Goal: Task Accomplishment & Management: Complete application form

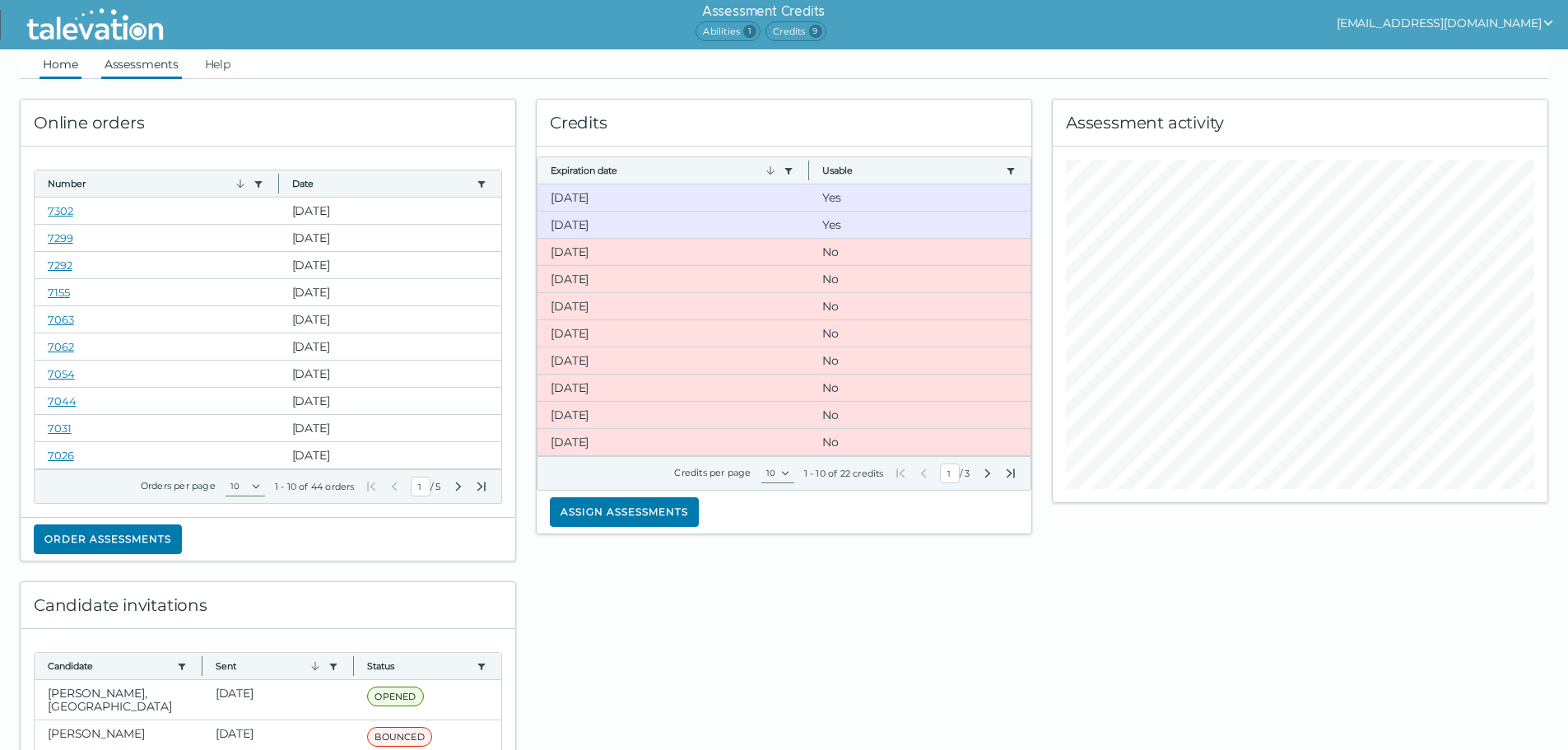
click at [150, 56] on link "Assessments" at bounding box center [141, 63] width 81 height 30
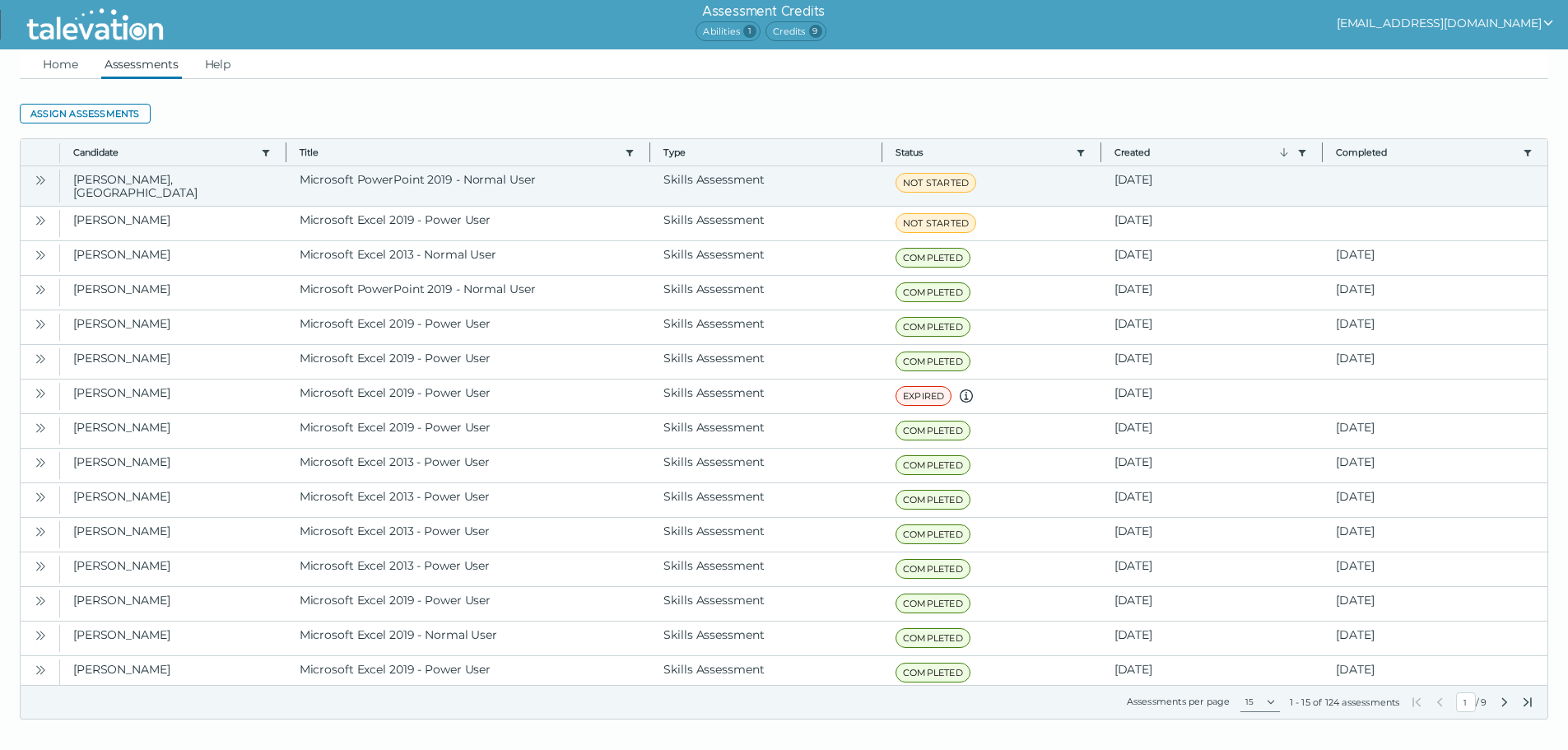
click at [41, 174] on icon "Open" at bounding box center [40, 181] width 13 height 13
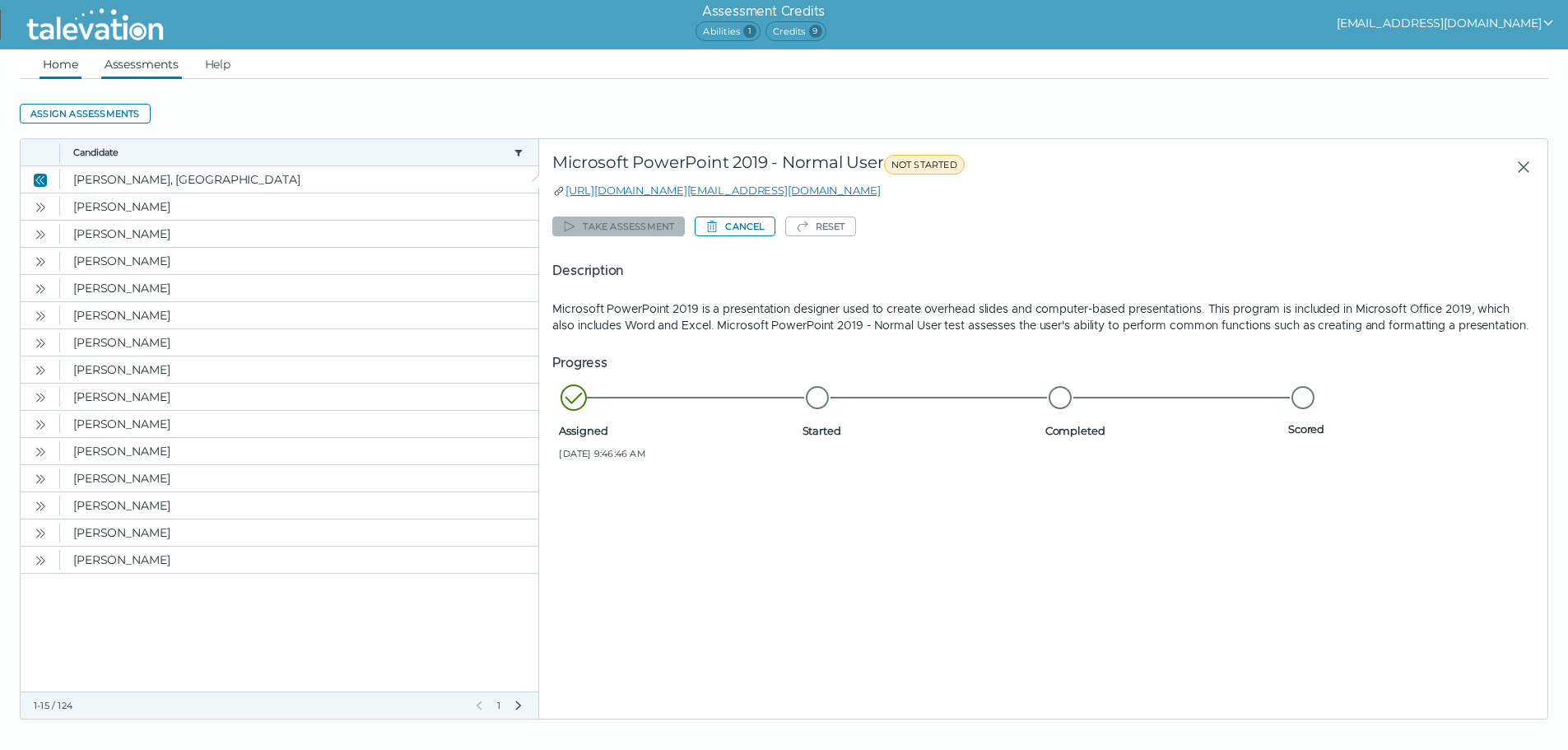
click at [58, 69] on link "Home" at bounding box center [61, 63] width 42 height 30
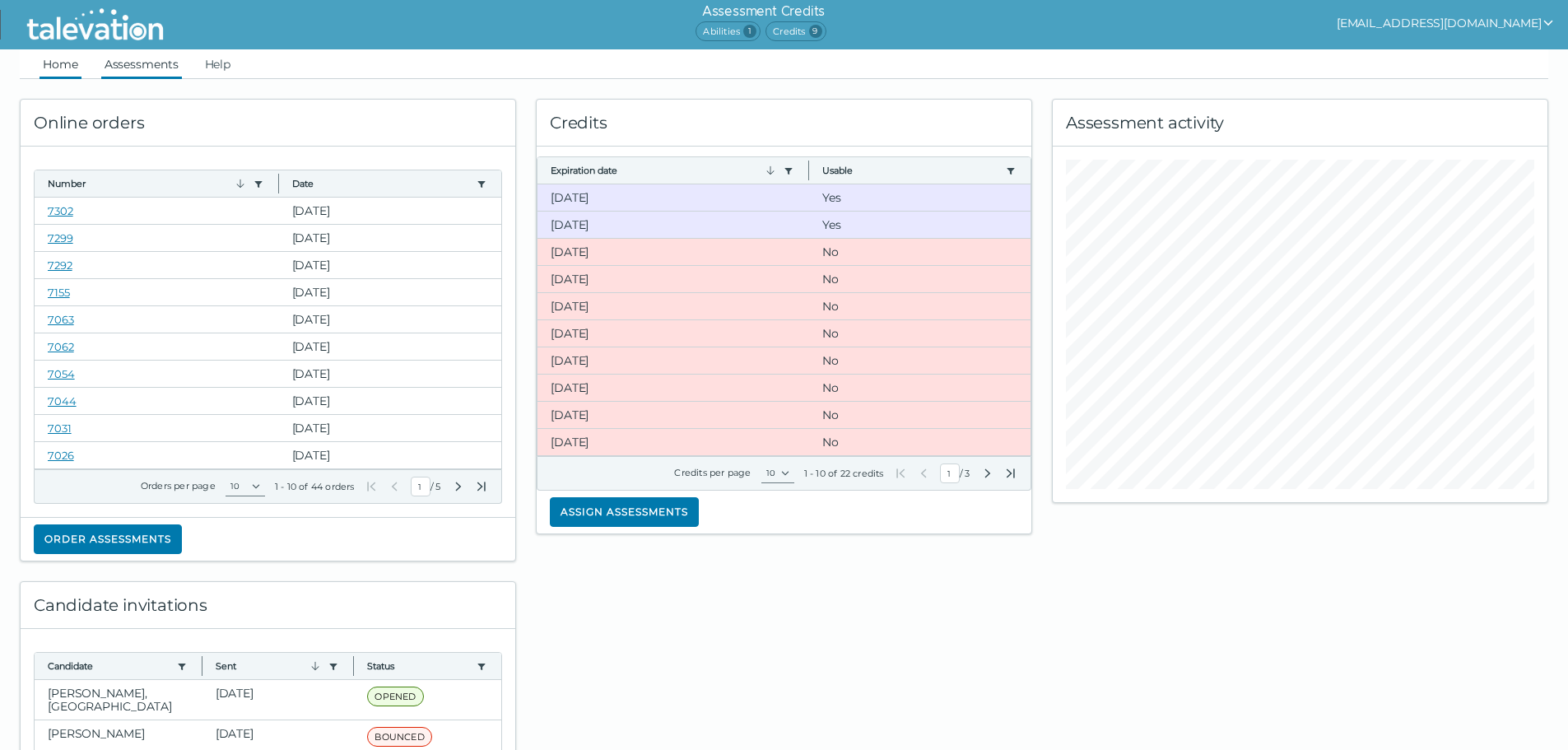
click at [153, 64] on link "Assessments" at bounding box center [141, 63] width 81 height 30
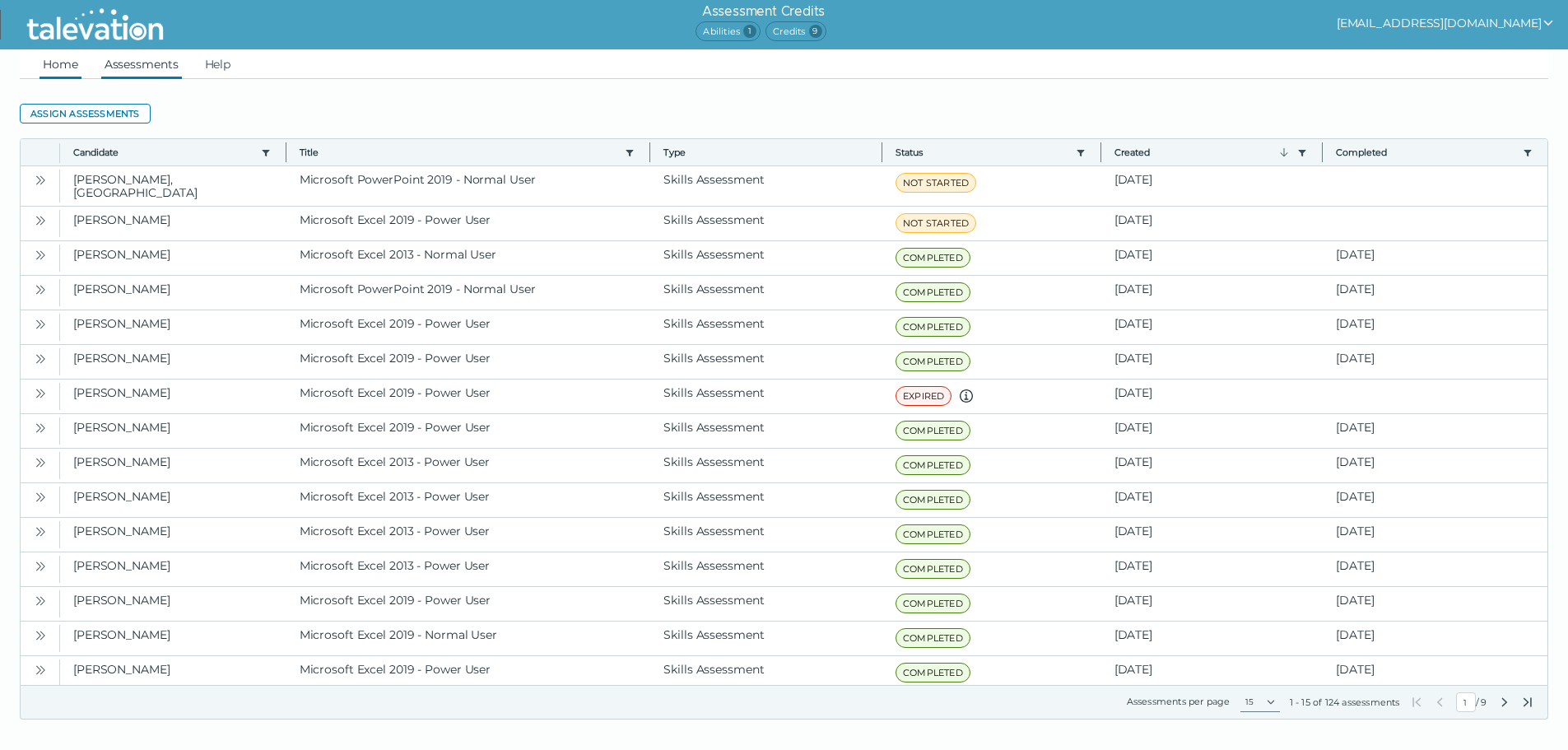
click at [55, 59] on link "Home" at bounding box center [61, 63] width 42 height 30
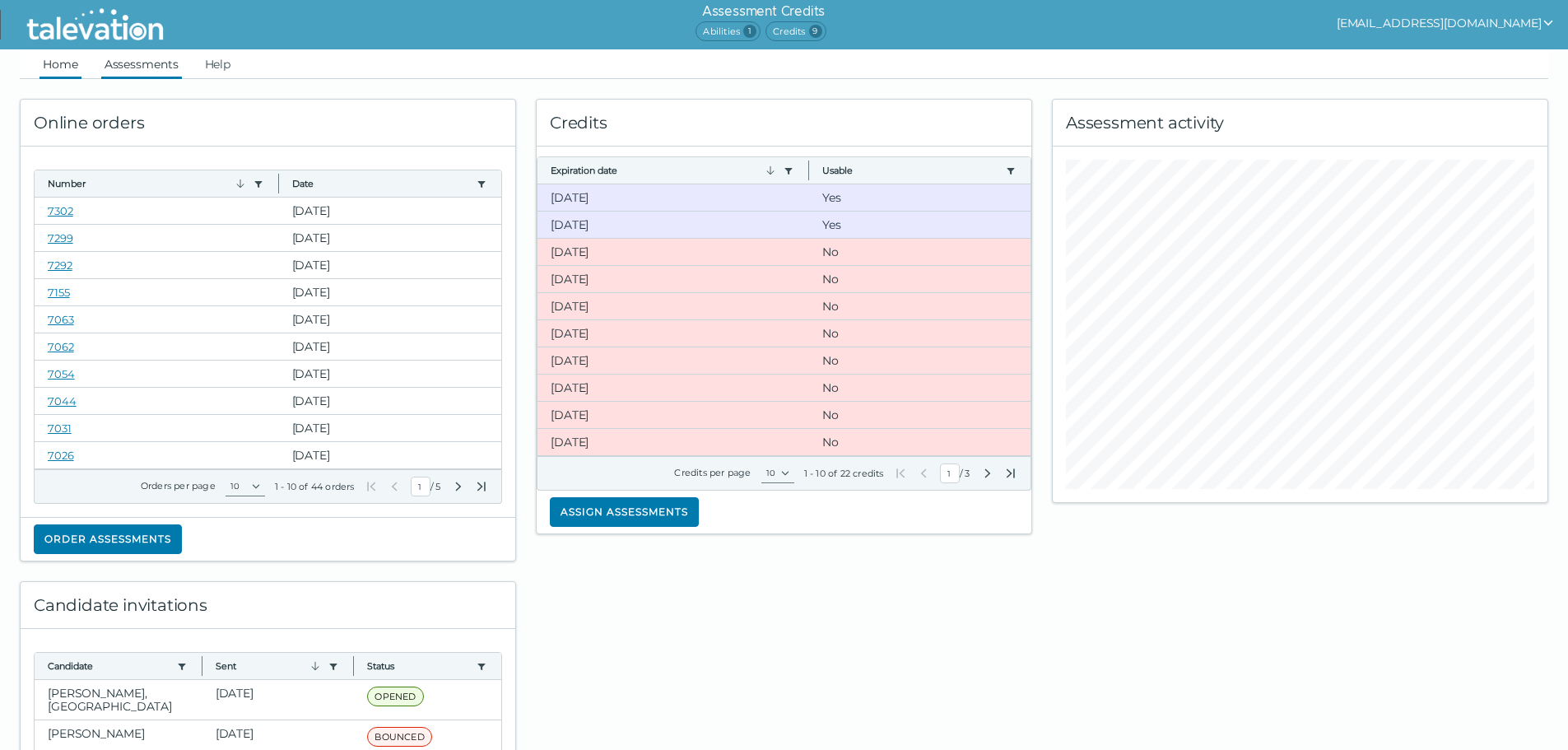
click at [164, 76] on link "Assessments" at bounding box center [141, 63] width 81 height 30
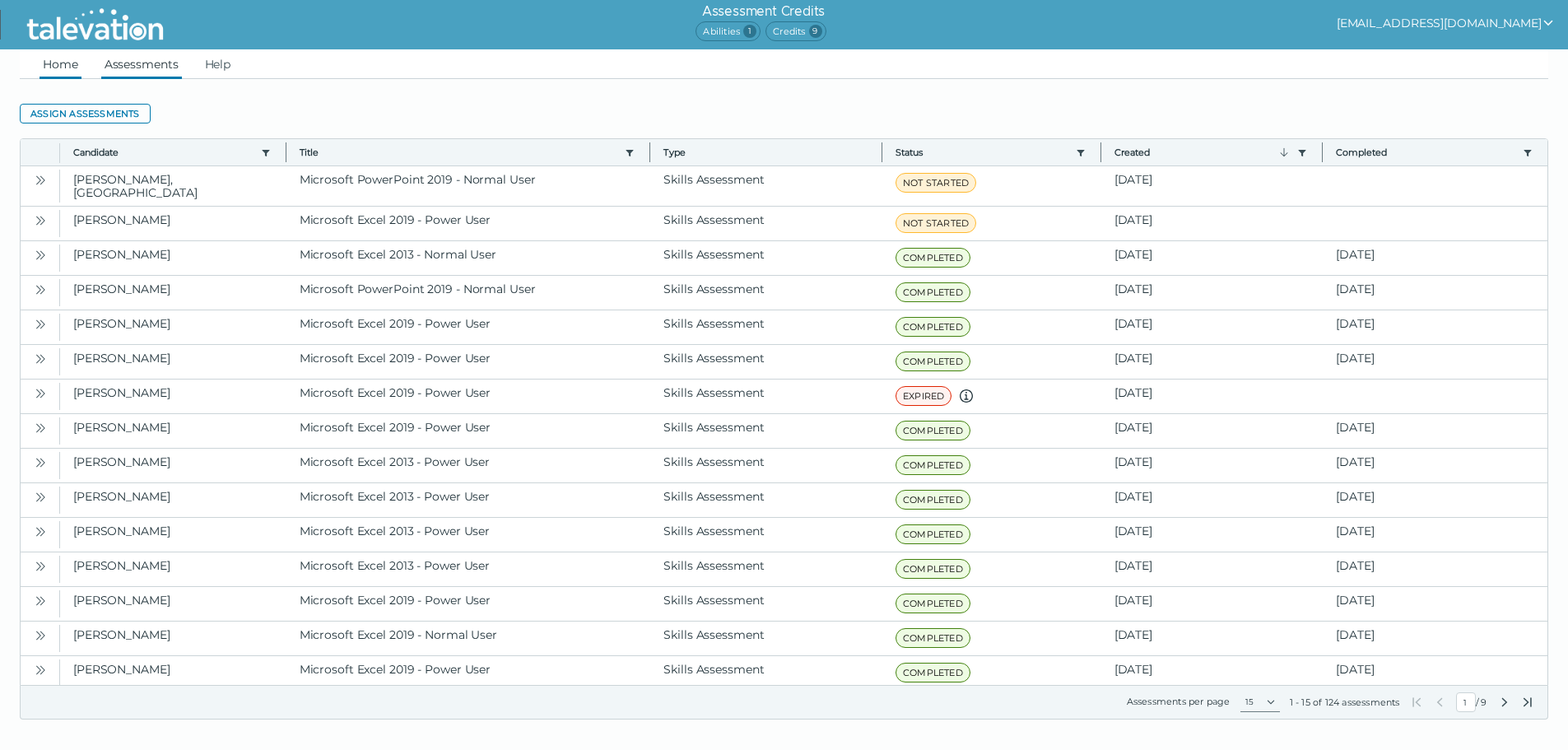
click at [64, 62] on link "Home" at bounding box center [61, 63] width 42 height 30
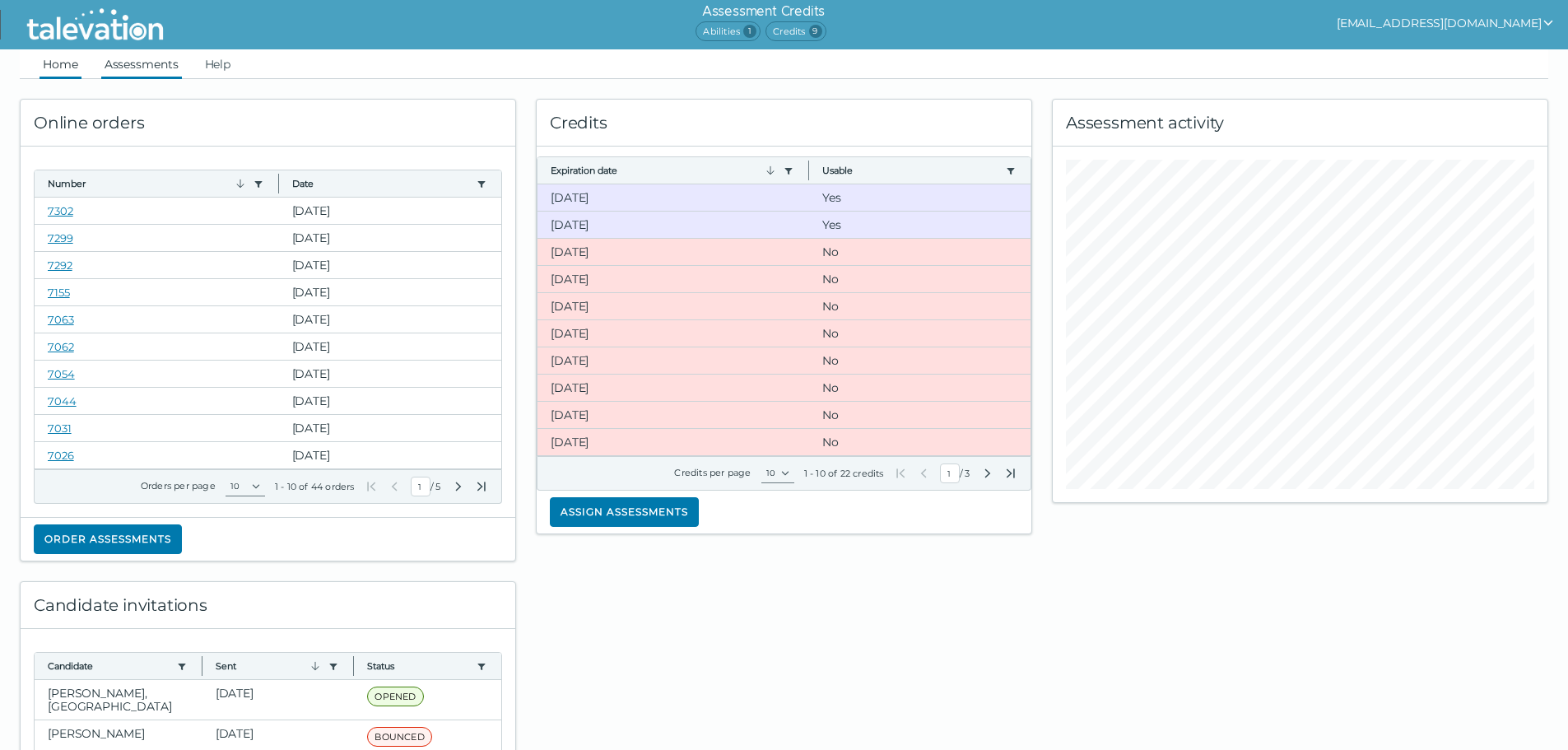
click at [169, 70] on link "Assessments" at bounding box center [141, 63] width 81 height 30
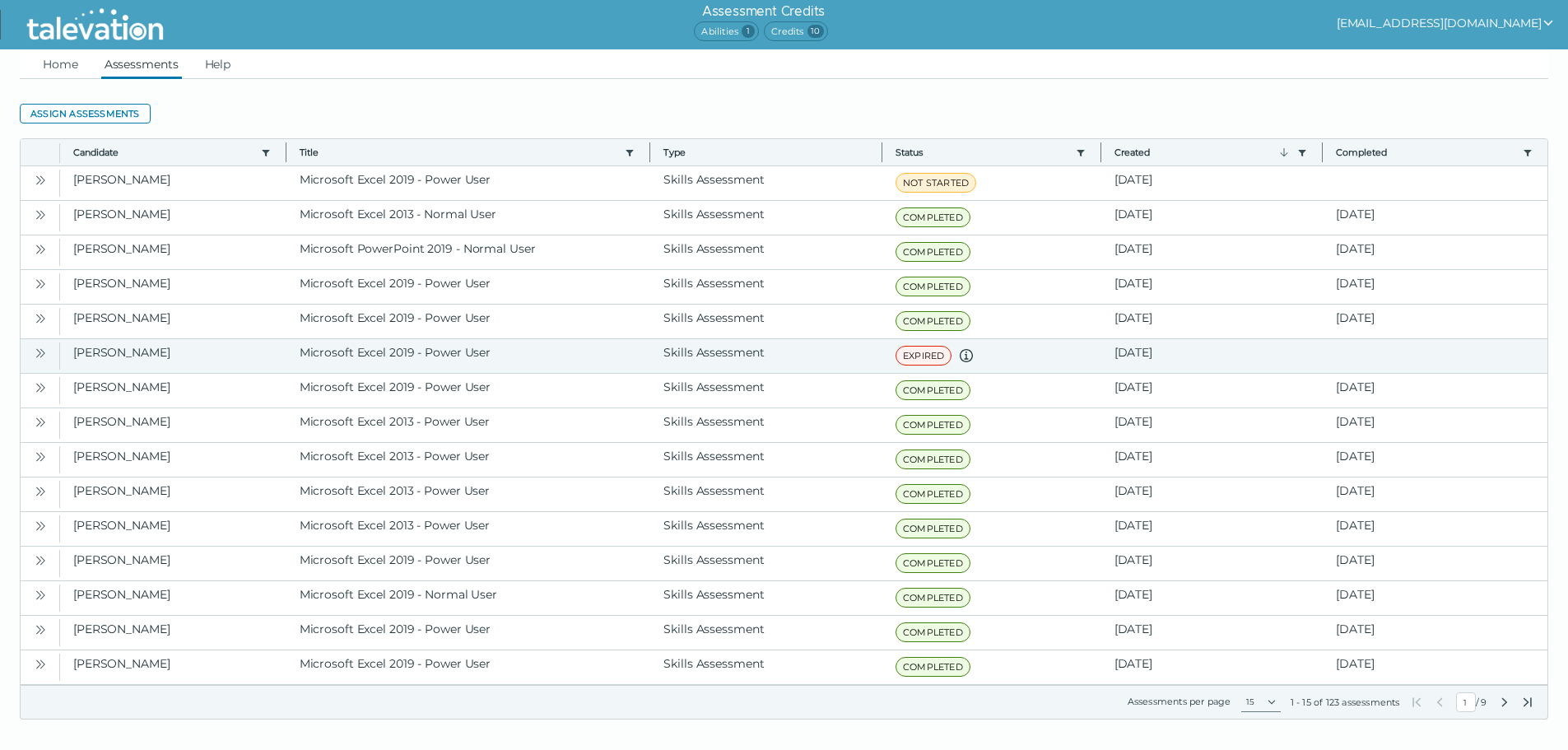
click at [39, 351] on icon "Open" at bounding box center [40, 353] width 13 height 13
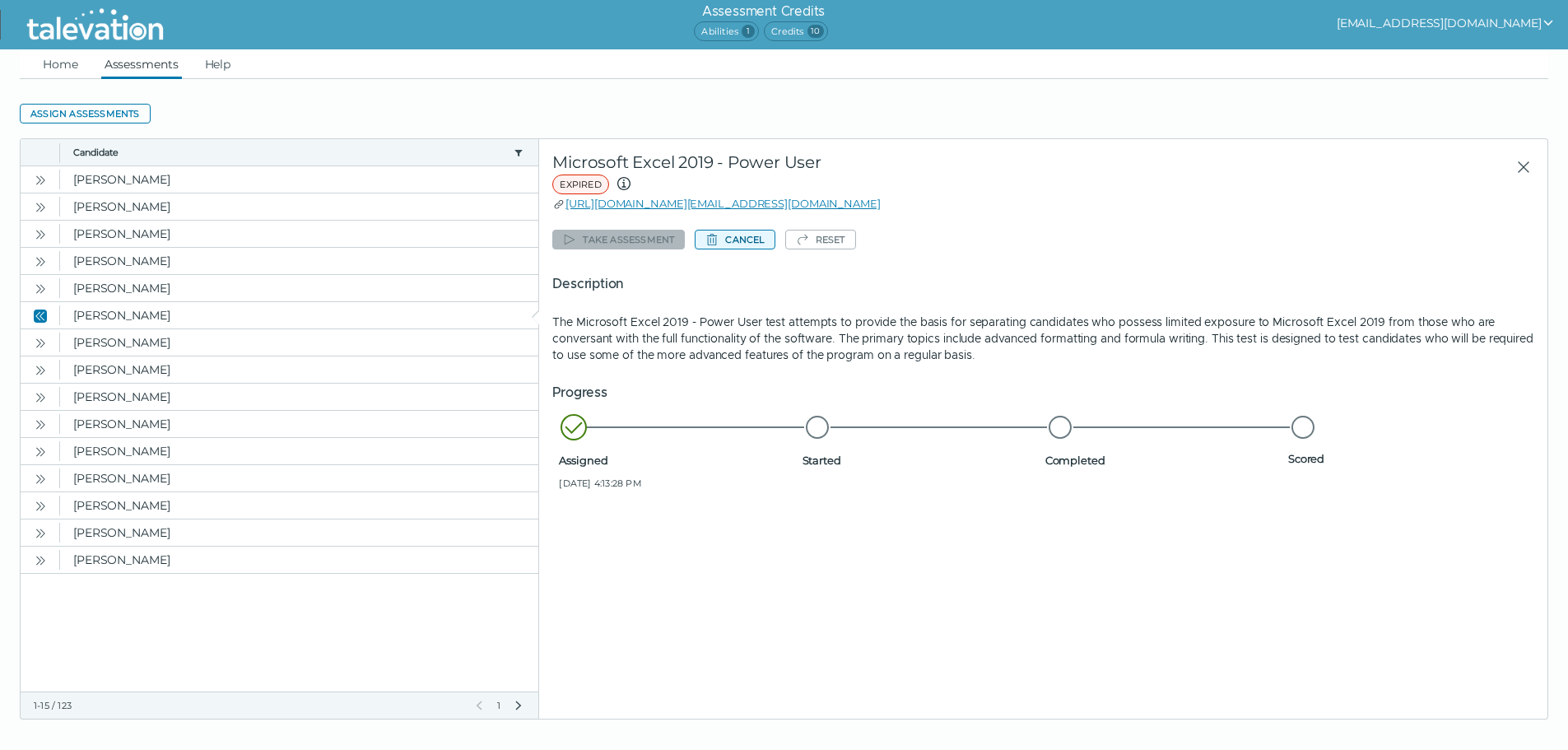
click at [740, 233] on button "Cancel" at bounding box center [734, 239] width 80 height 20
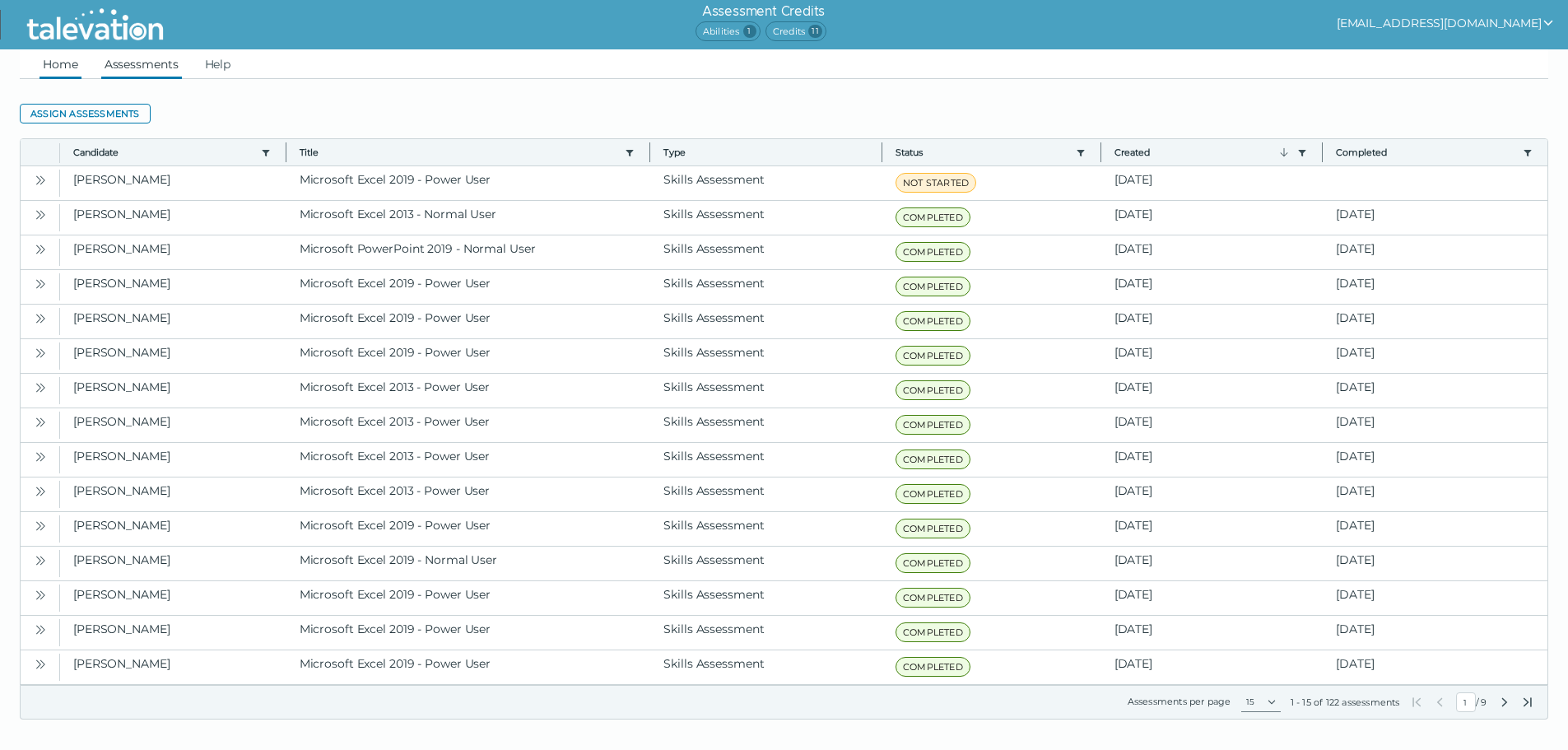
click at [61, 66] on link "Home" at bounding box center [61, 63] width 42 height 30
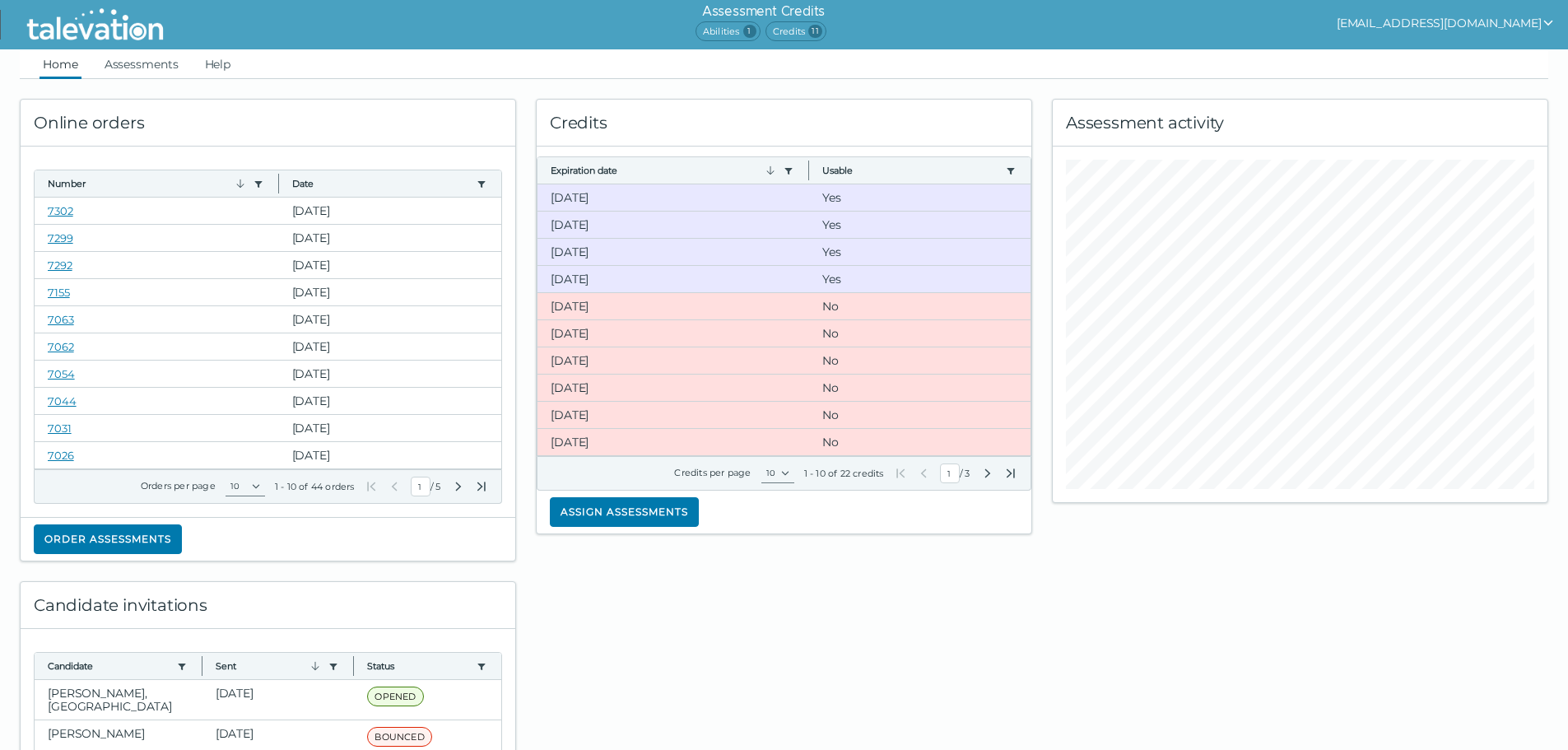
click at [831, 20] on h6 "Assessment Credits" at bounding box center [763, 12] width 135 height 20
click at [822, 33] on span "11" at bounding box center [816, 32] width 14 height 13
click at [133, 64] on link "Assessments" at bounding box center [141, 63] width 81 height 30
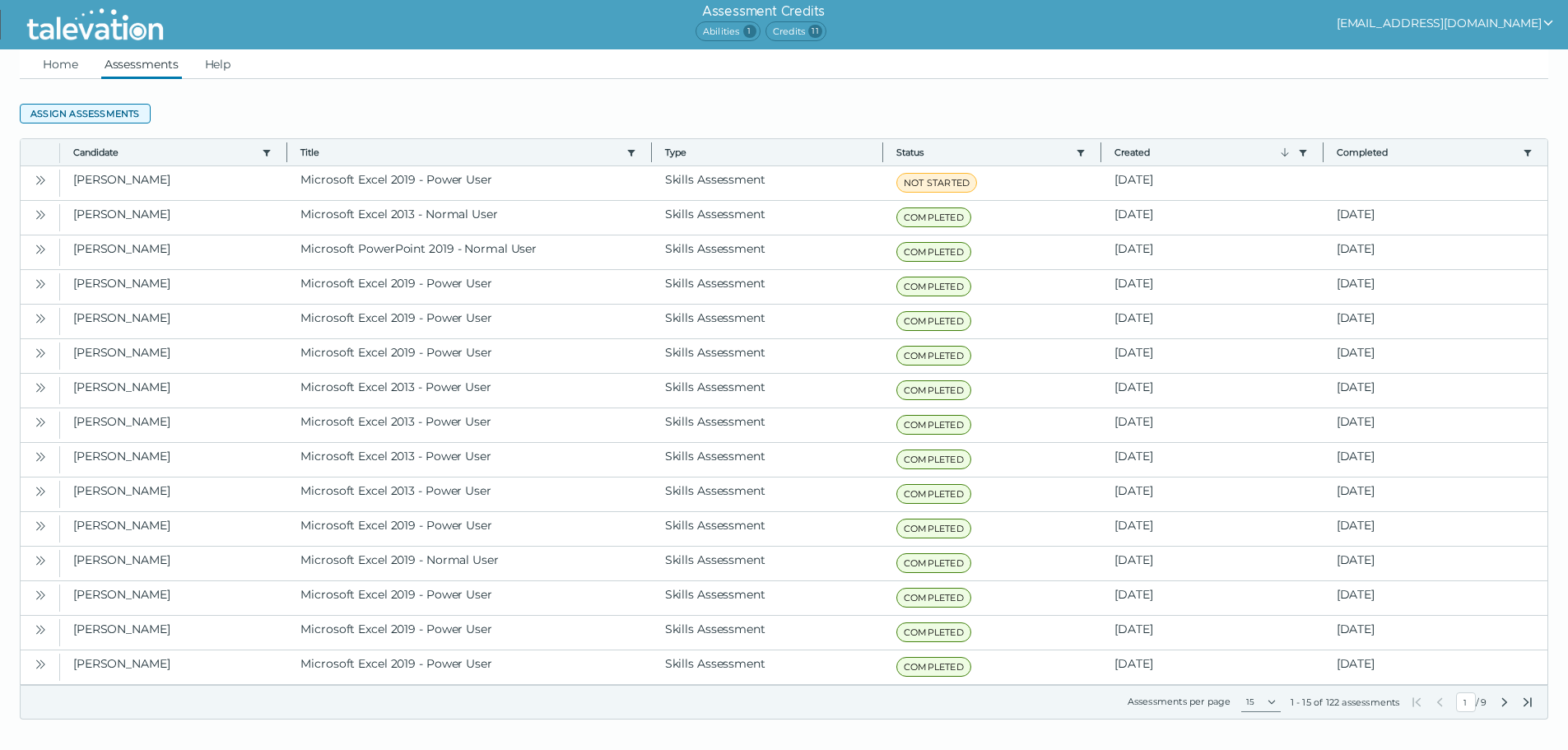
click at [110, 113] on button "Assign assessments" at bounding box center [86, 113] width 131 height 20
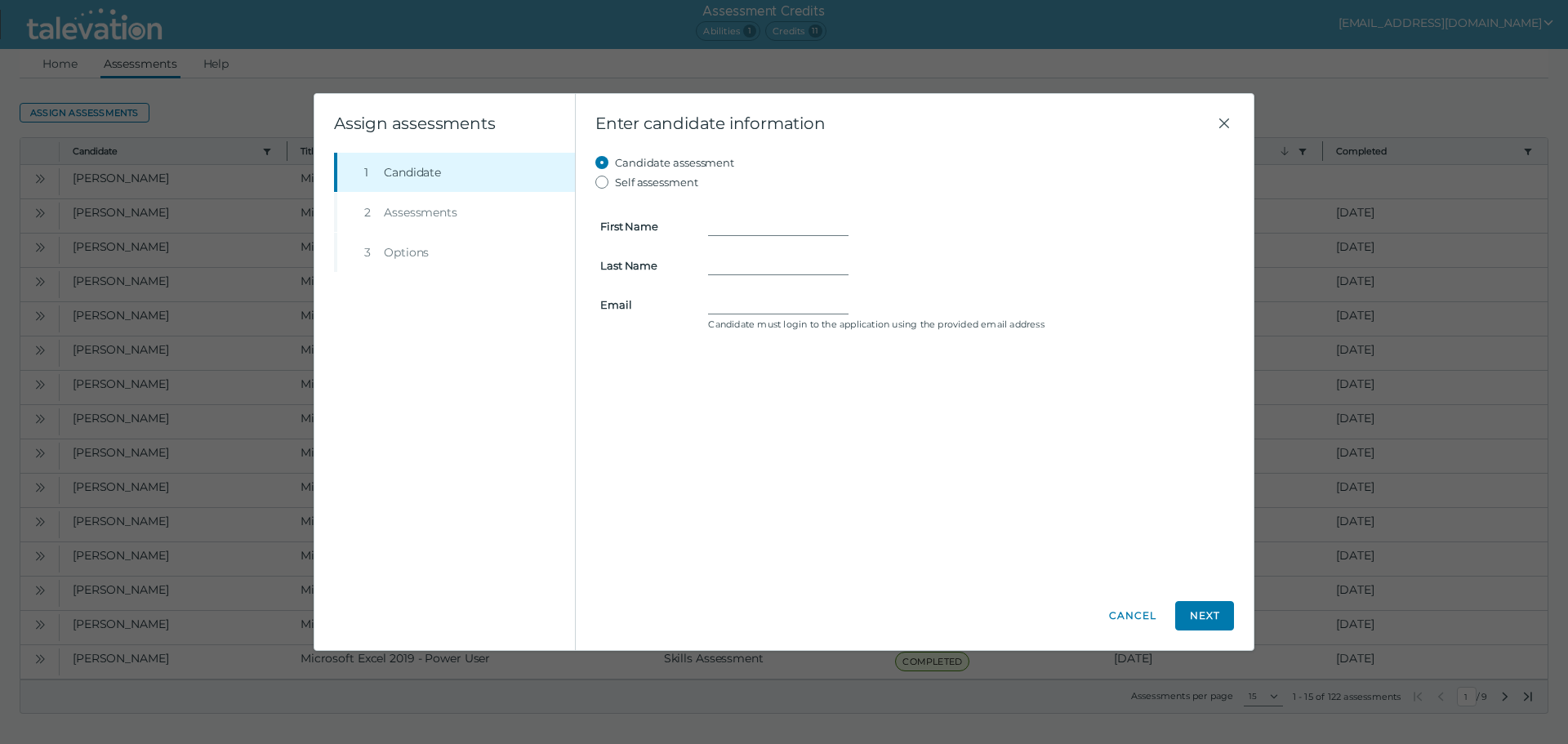
click at [811, 213] on form "First Name Last Name Email Candidate must login to the application using the pr…" at bounding box center [915, 263] width 639 height 144
click at [785, 216] on input "First Name" at bounding box center [778, 226] width 140 height 20
type input "Amanda"
type input "Barrios"
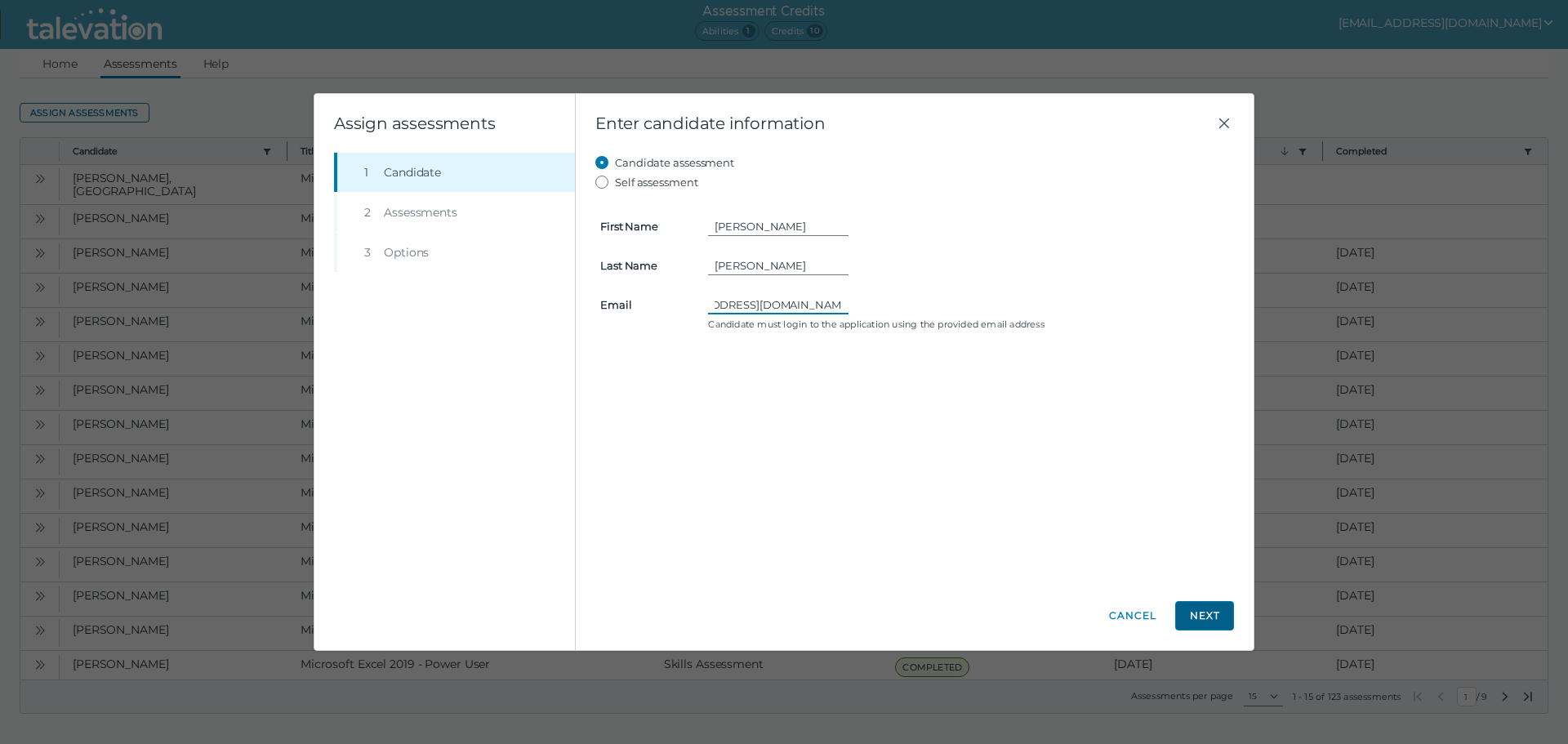
type input "thebarrioshousehold@yahoo.com"
click at [1216, 615] on button "Next" at bounding box center [1205, 615] width 59 height 30
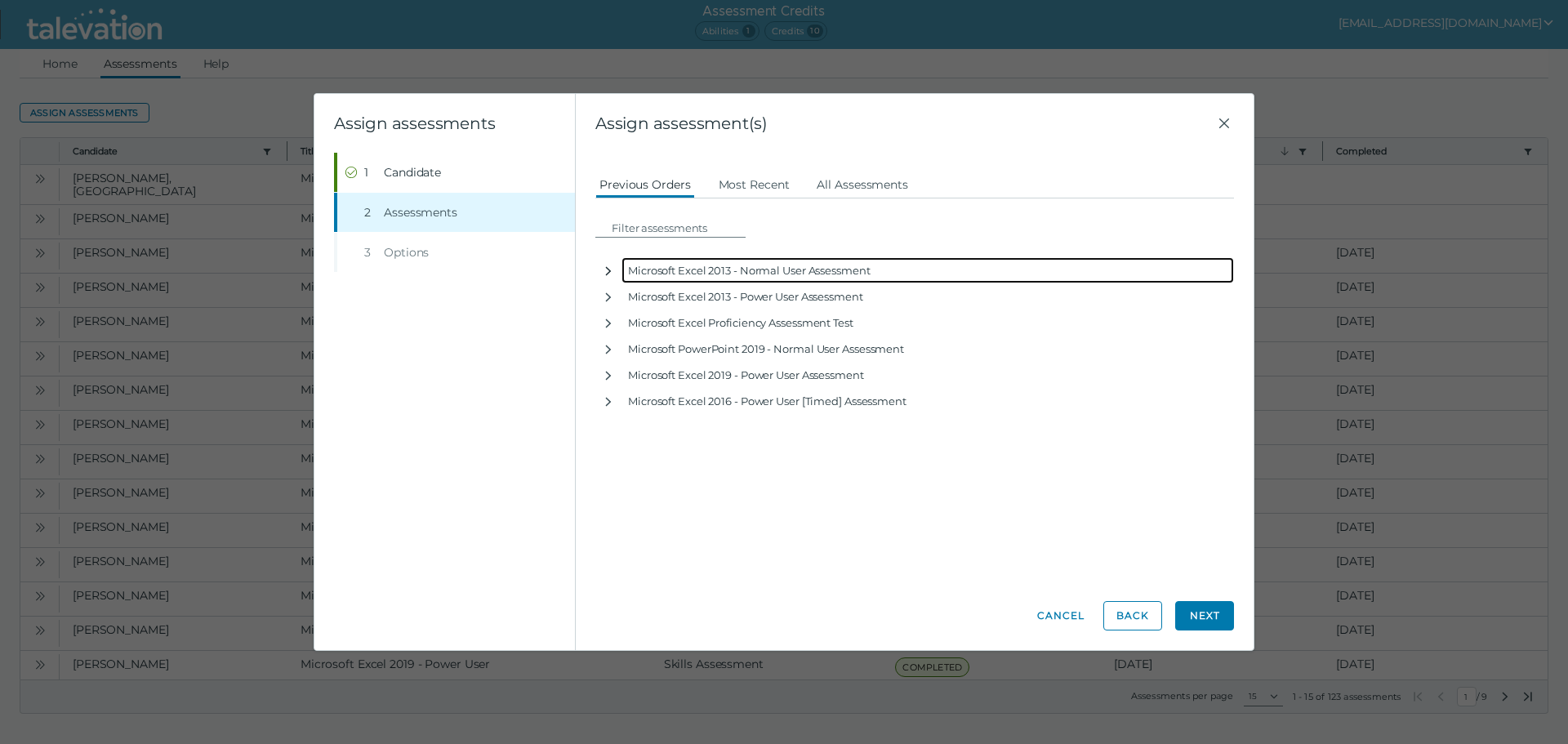
click at [608, 267] on icon "button" at bounding box center [609, 271] width 13 height 13
click at [608, 273] on icon "button" at bounding box center [609, 271] width 13 height 13
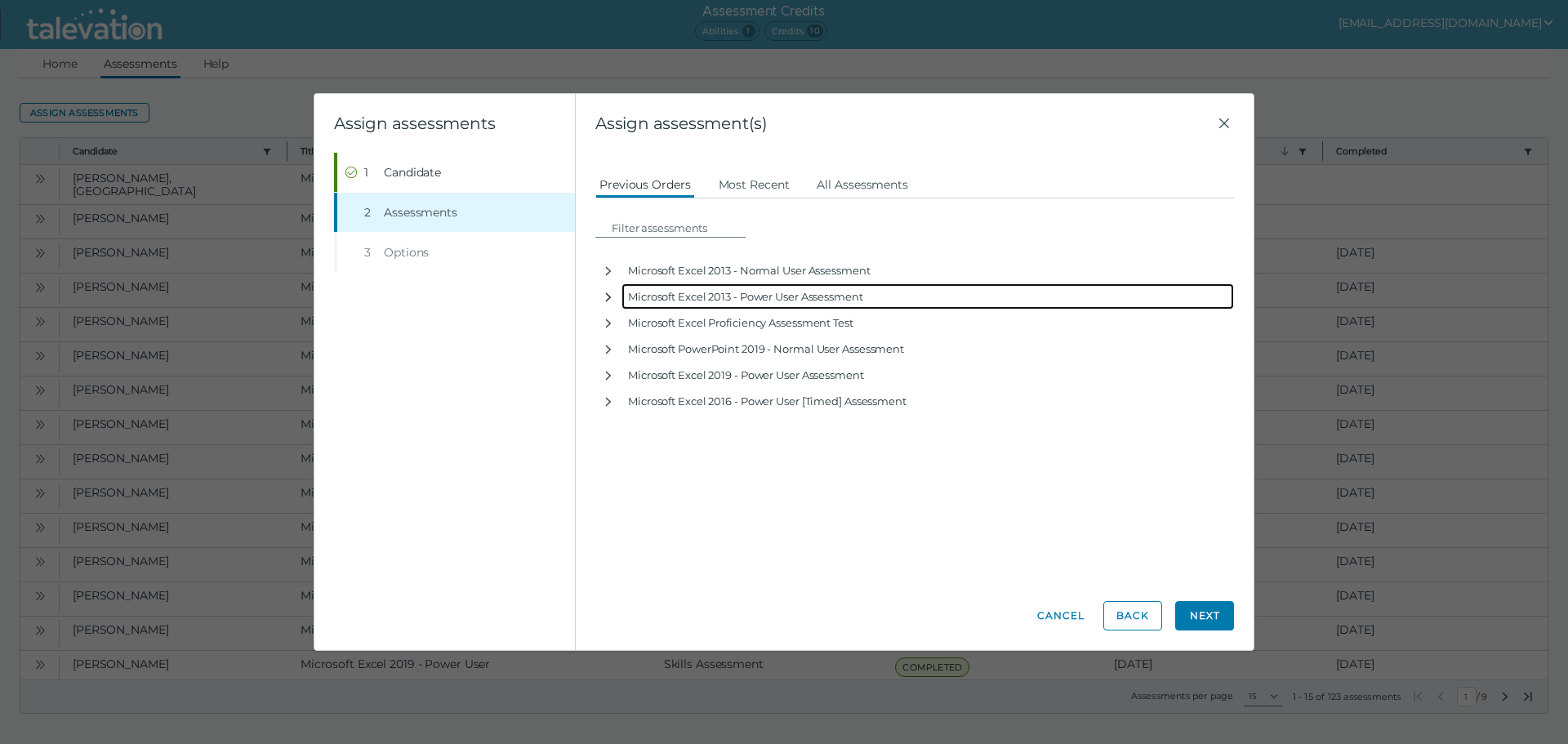
click at [608, 295] on icon "button" at bounding box center [609, 297] width 13 height 13
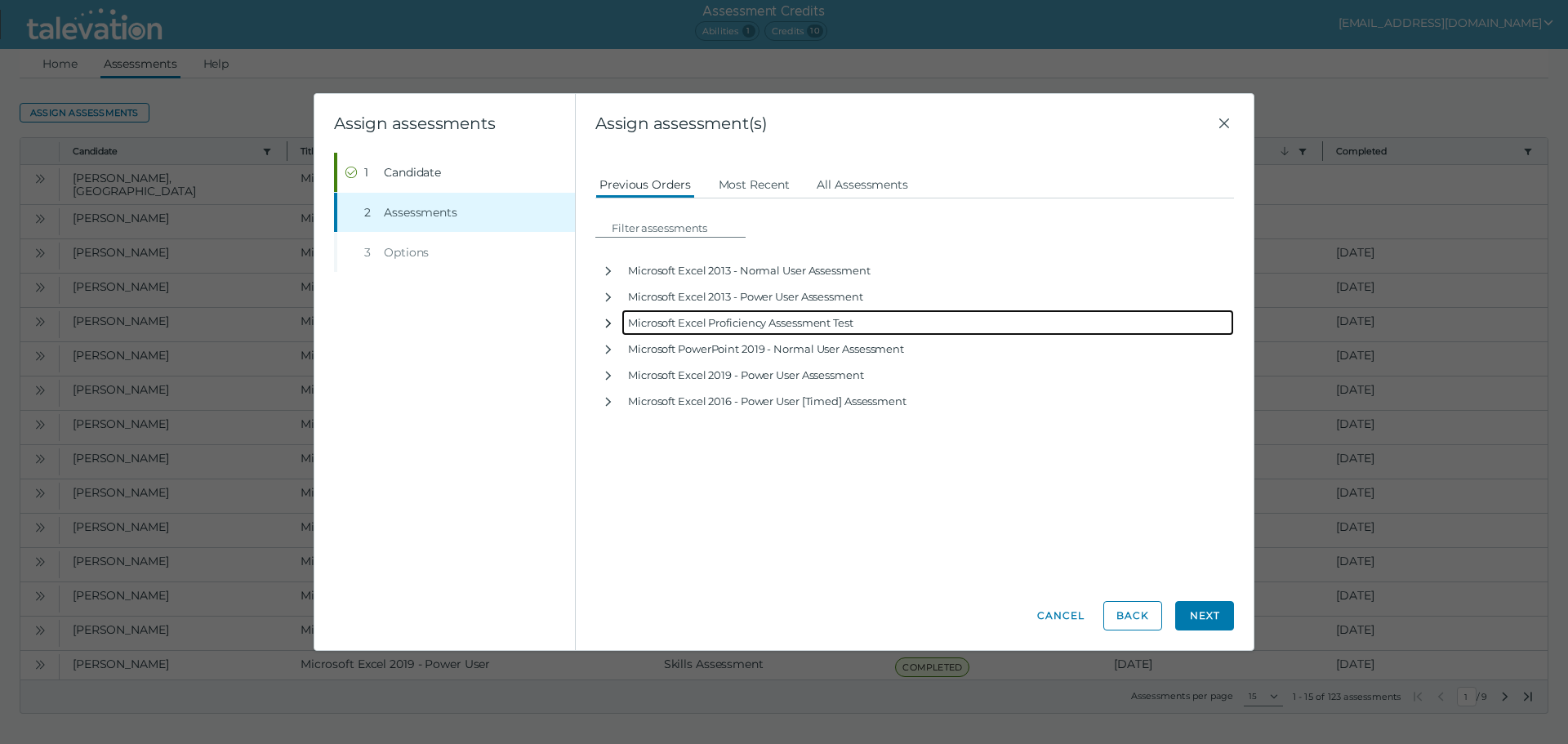
click at [611, 313] on button "button" at bounding box center [608, 322] width 26 height 26
click at [611, 318] on icon "button" at bounding box center [609, 323] width 13 height 13
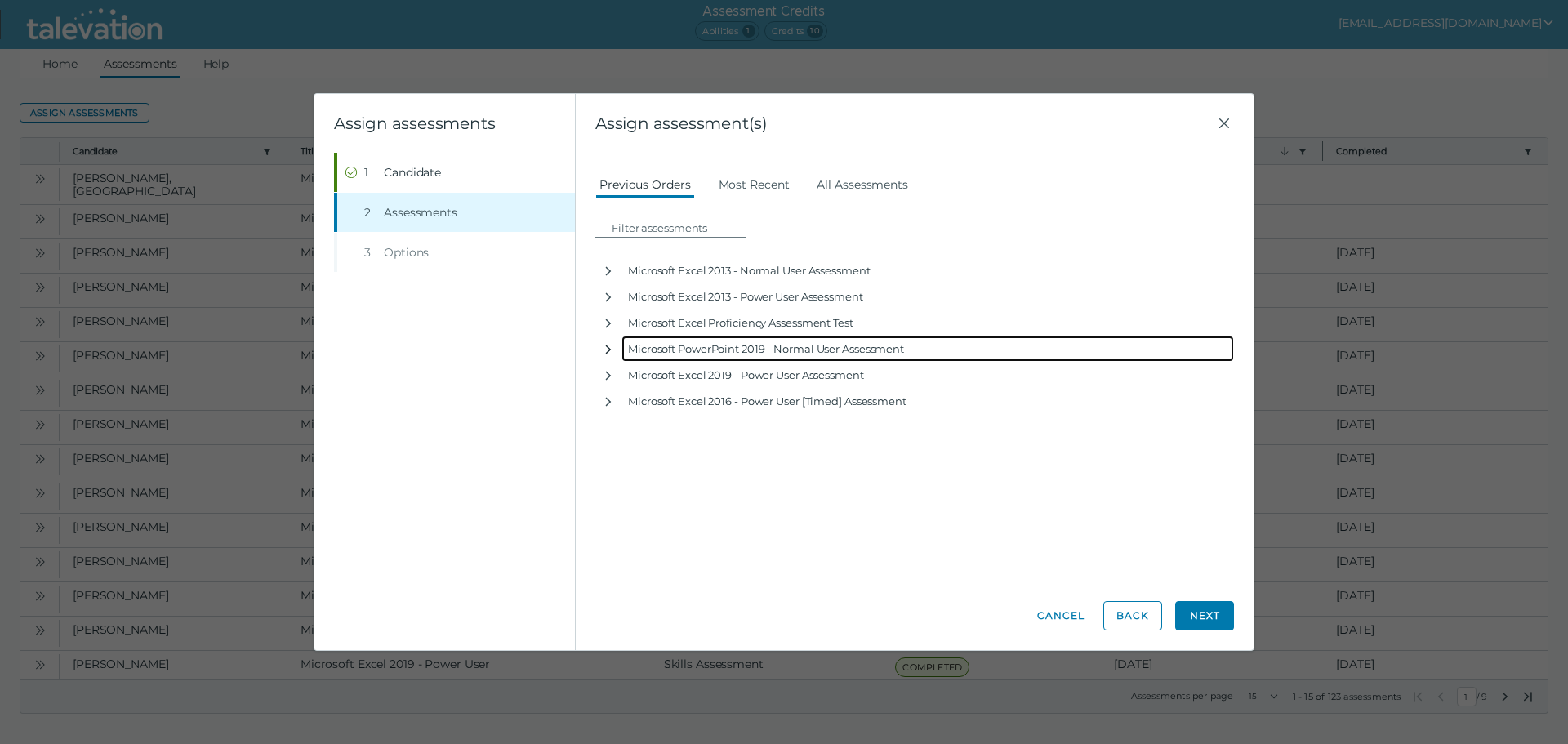
click at [614, 345] on icon "button" at bounding box center [609, 350] width 13 height 13
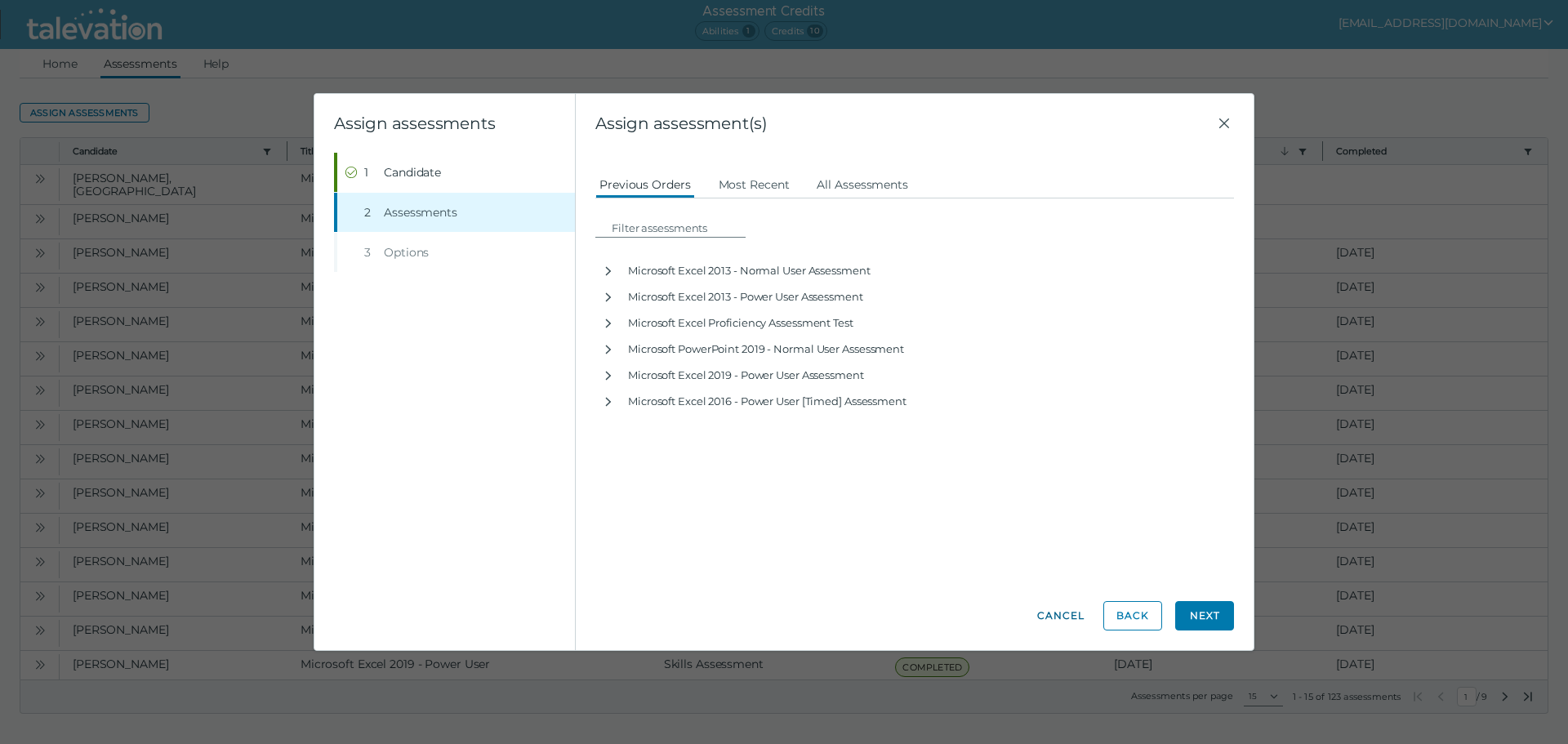
click at [1049, 617] on button "Cancel" at bounding box center [1061, 615] width 59 height 30
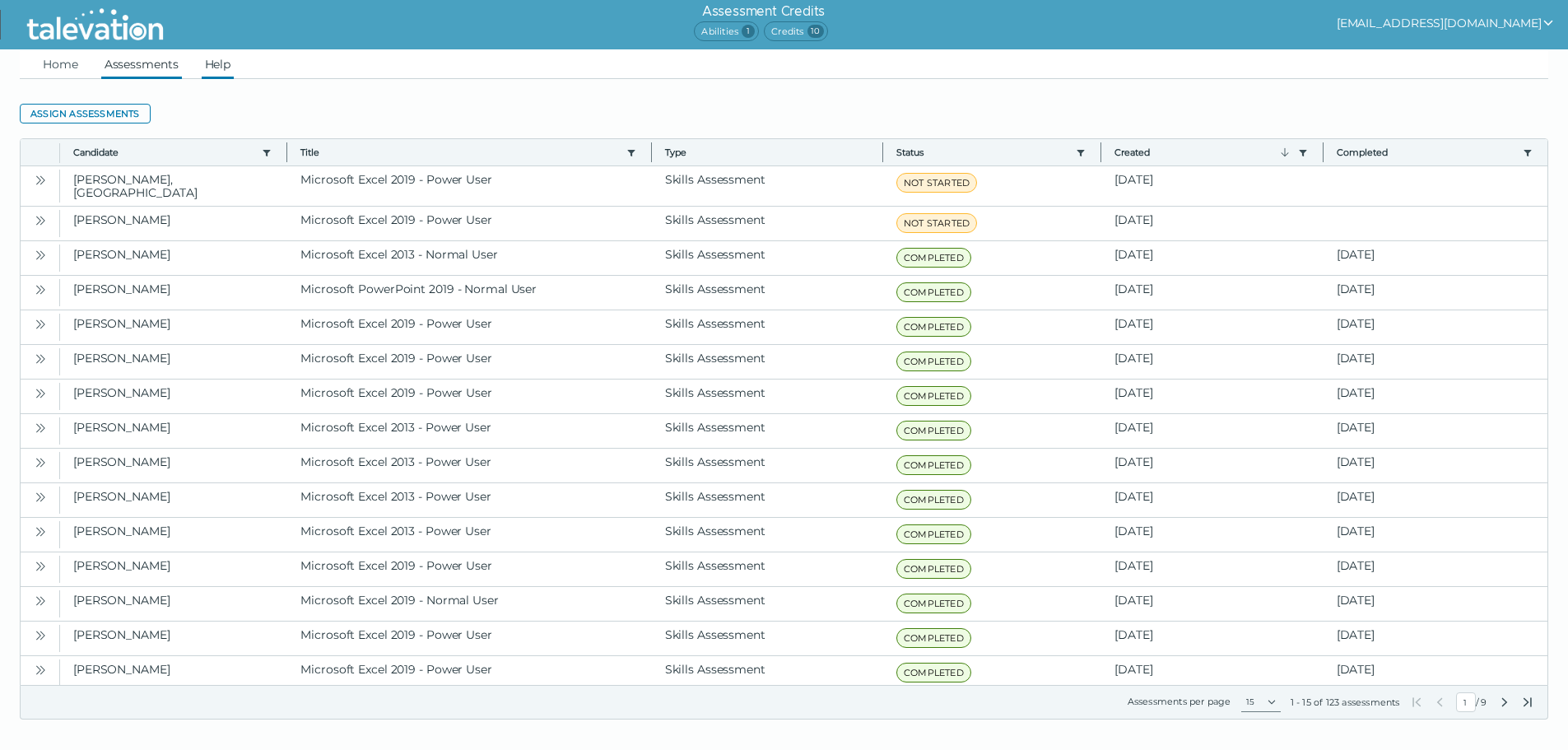
click at [230, 60] on link "Help" at bounding box center [218, 63] width 33 height 30
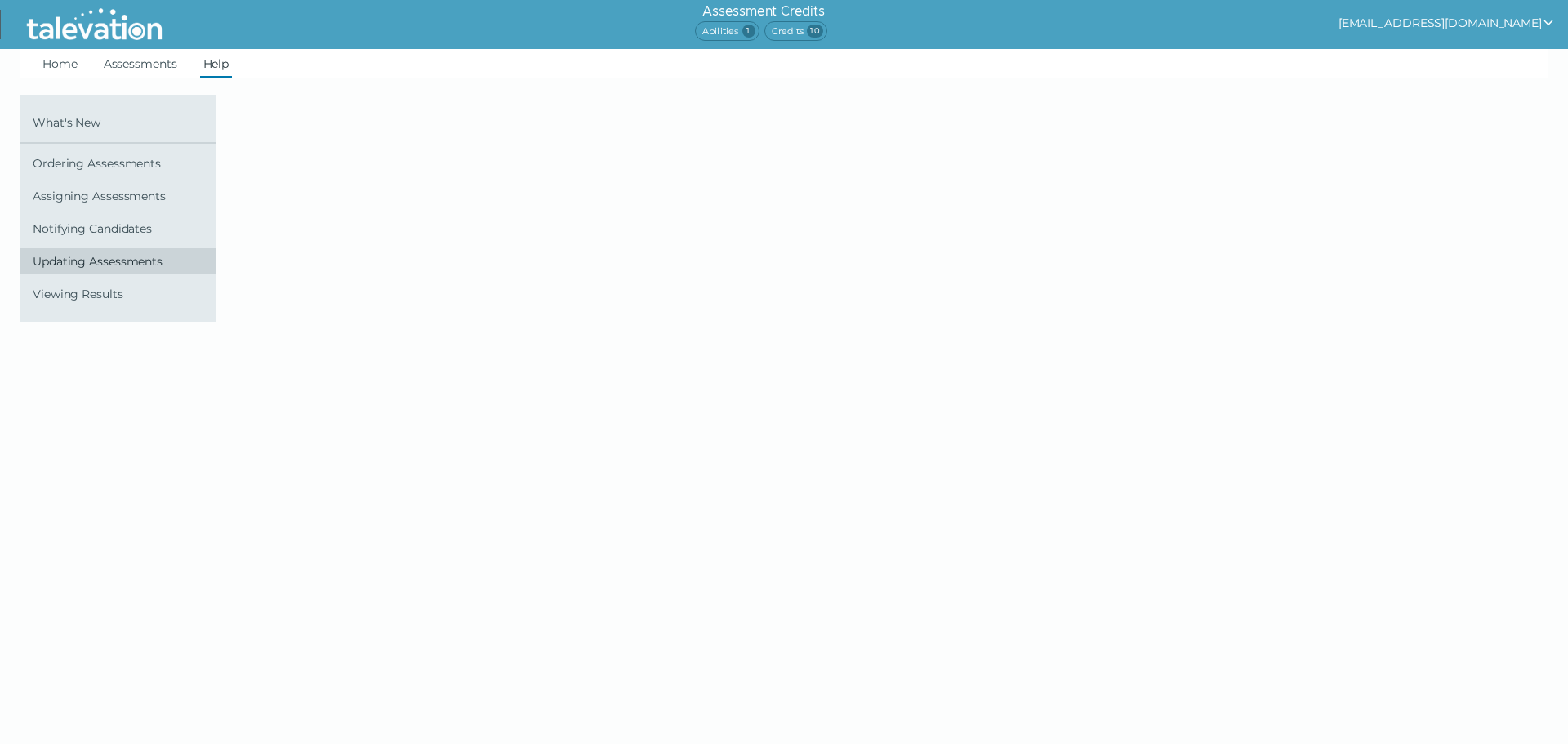
click at [99, 266] on span "Updating Assessments" at bounding box center [120, 261] width 176 height 13
click at [118, 270] on link "Updating Assessments" at bounding box center [118, 261] width 196 height 26
click at [117, 263] on span "Updating Assessments" at bounding box center [120, 261] width 176 height 13
click at [115, 235] on link "Notifying Candidates" at bounding box center [118, 228] width 196 height 26
click at [103, 148] on div "What's New Ordering Assessments Assigning Assessments Notifying Candidates Upda…" at bounding box center [118, 200] width 196 height 212
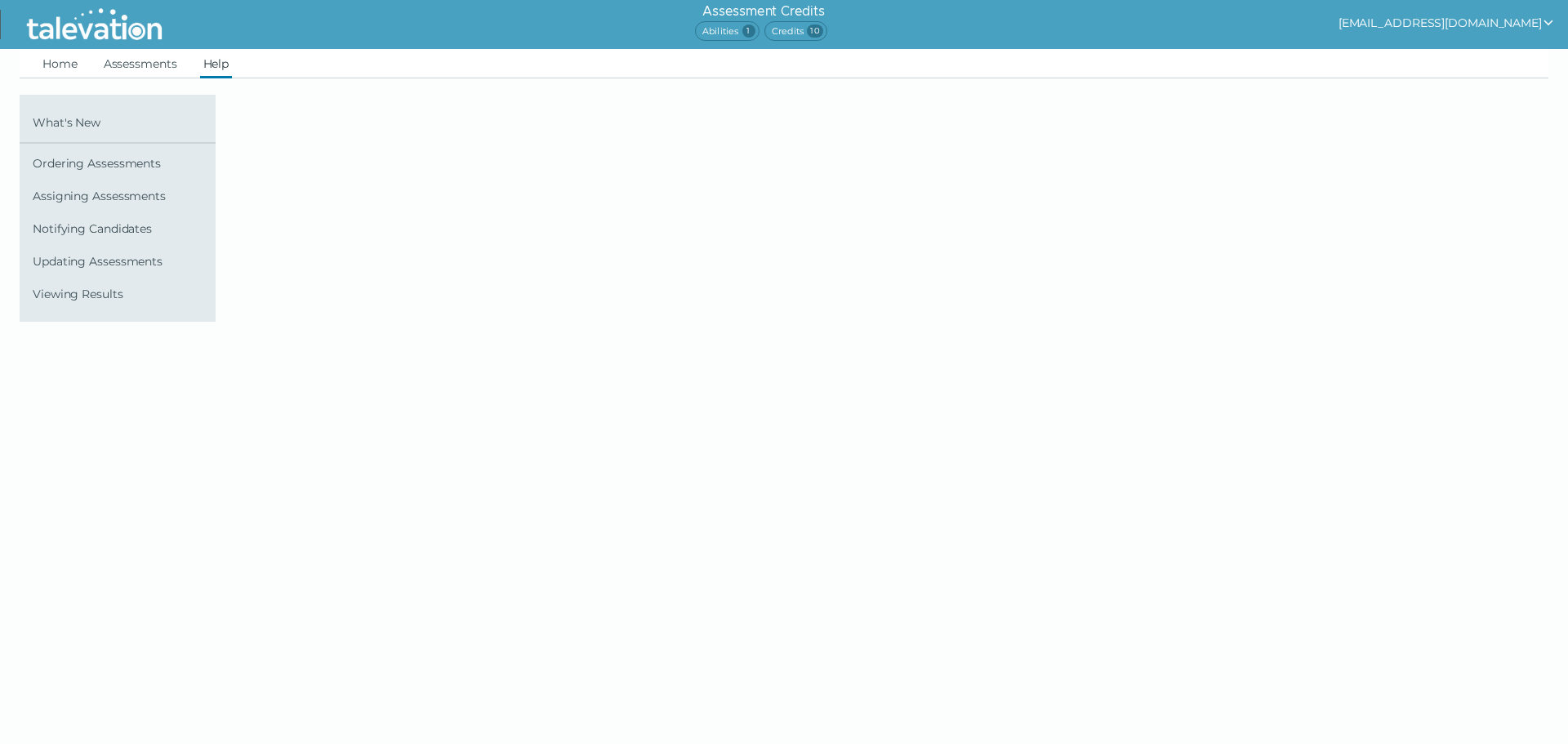
click at [122, 42] on img at bounding box center [94, 24] width 150 height 41
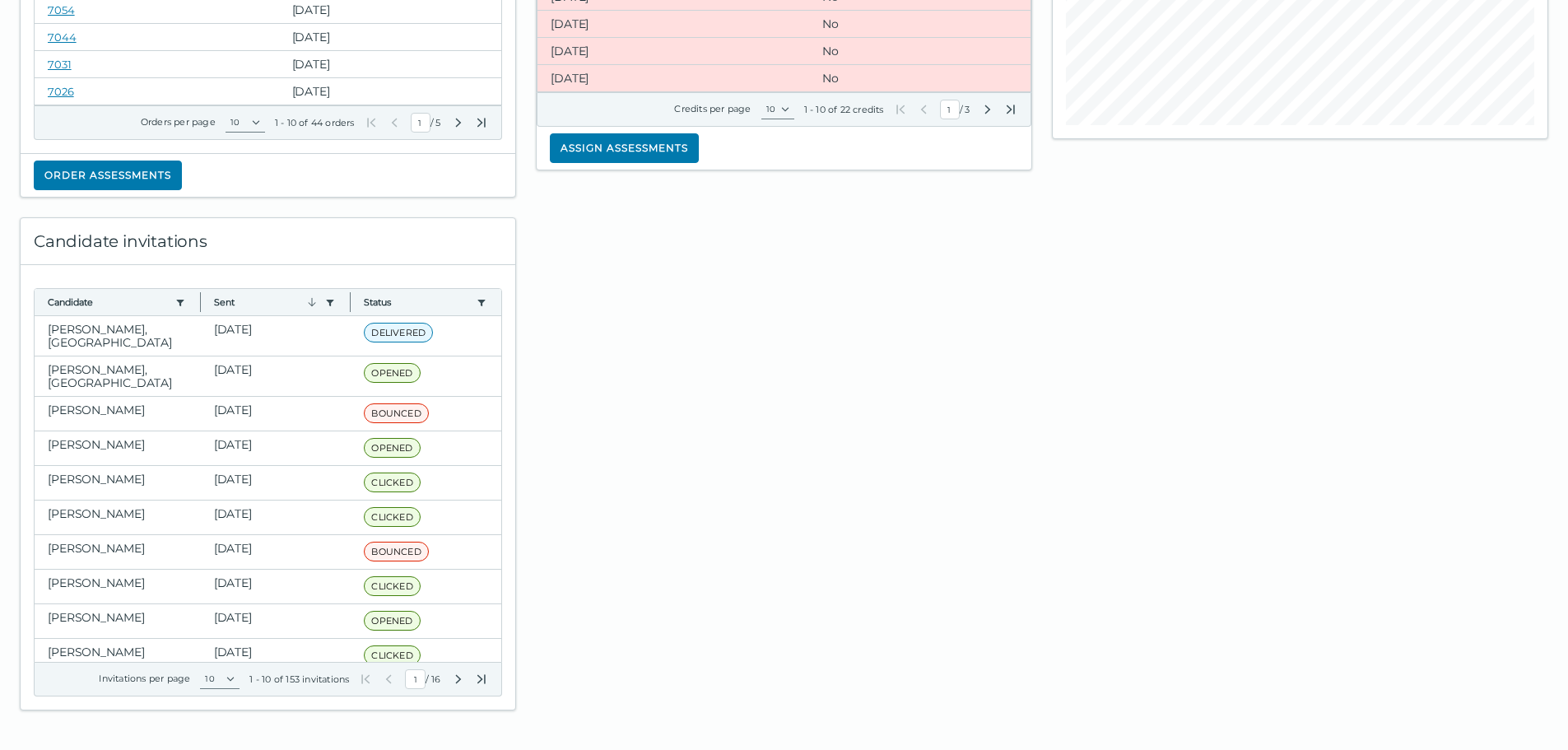
scroll to position [35, 0]
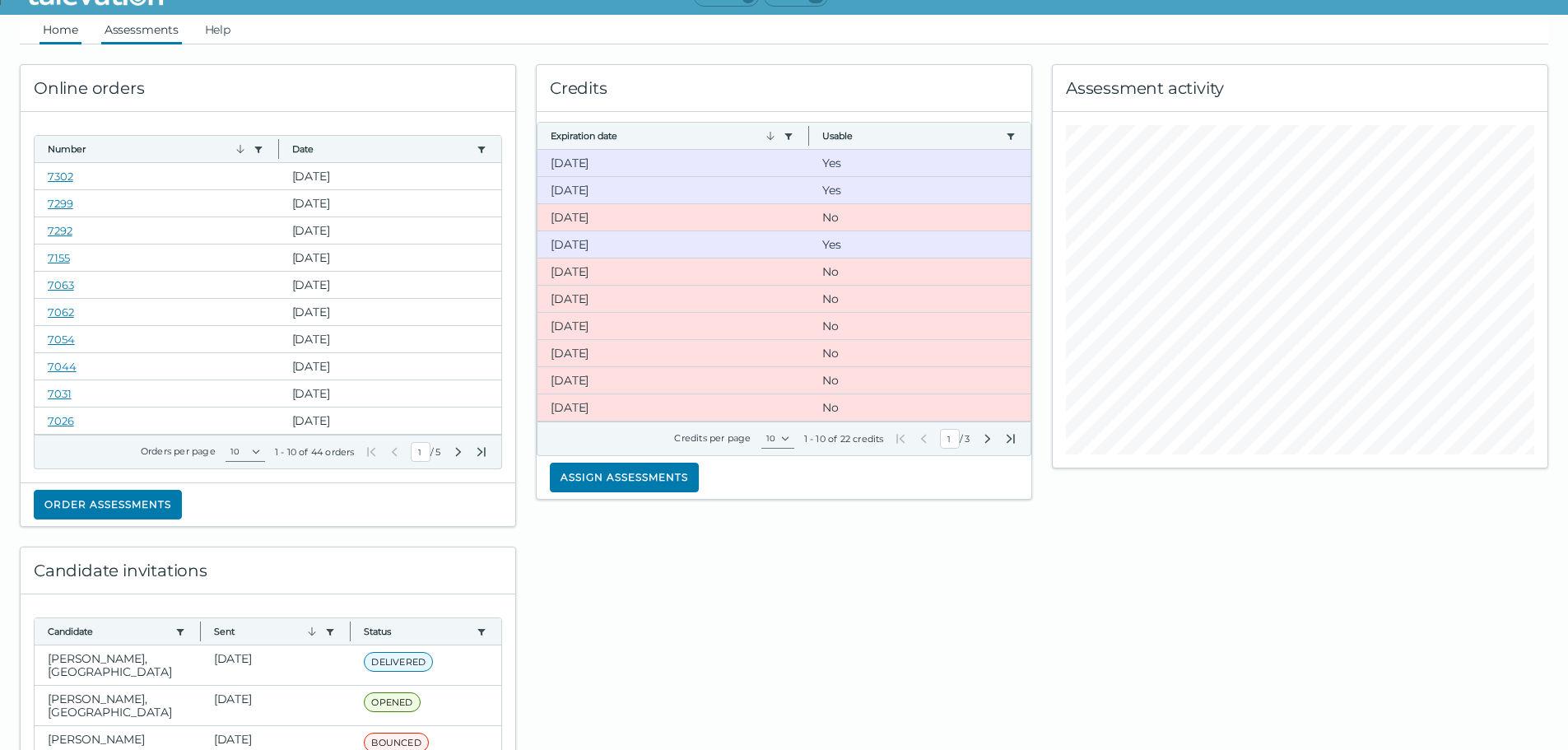
click at [157, 40] on link "Assessments" at bounding box center [141, 29] width 81 height 30
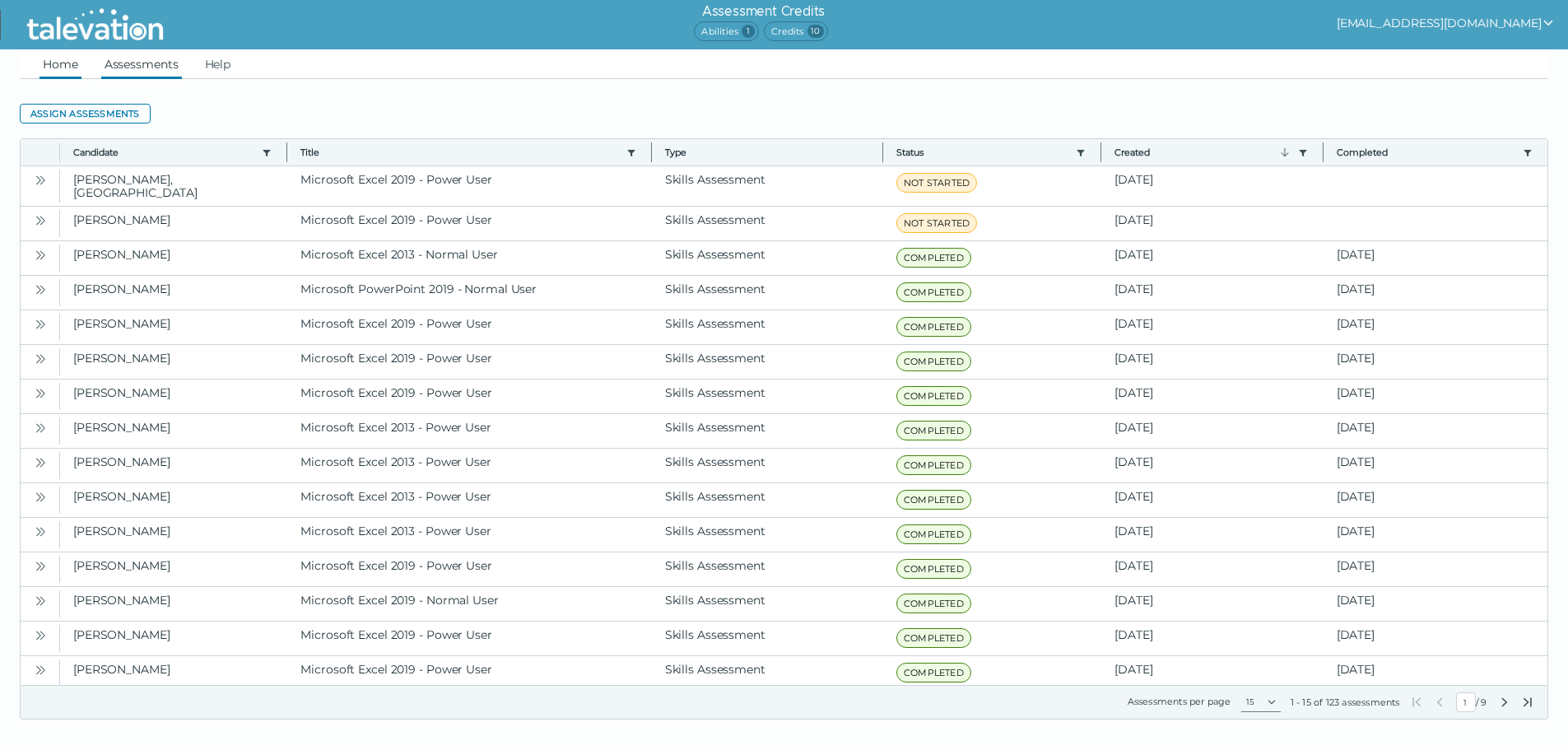
click at [57, 67] on link "Home" at bounding box center [61, 63] width 42 height 30
